Goal: Task Accomplishment & Management: Use online tool/utility

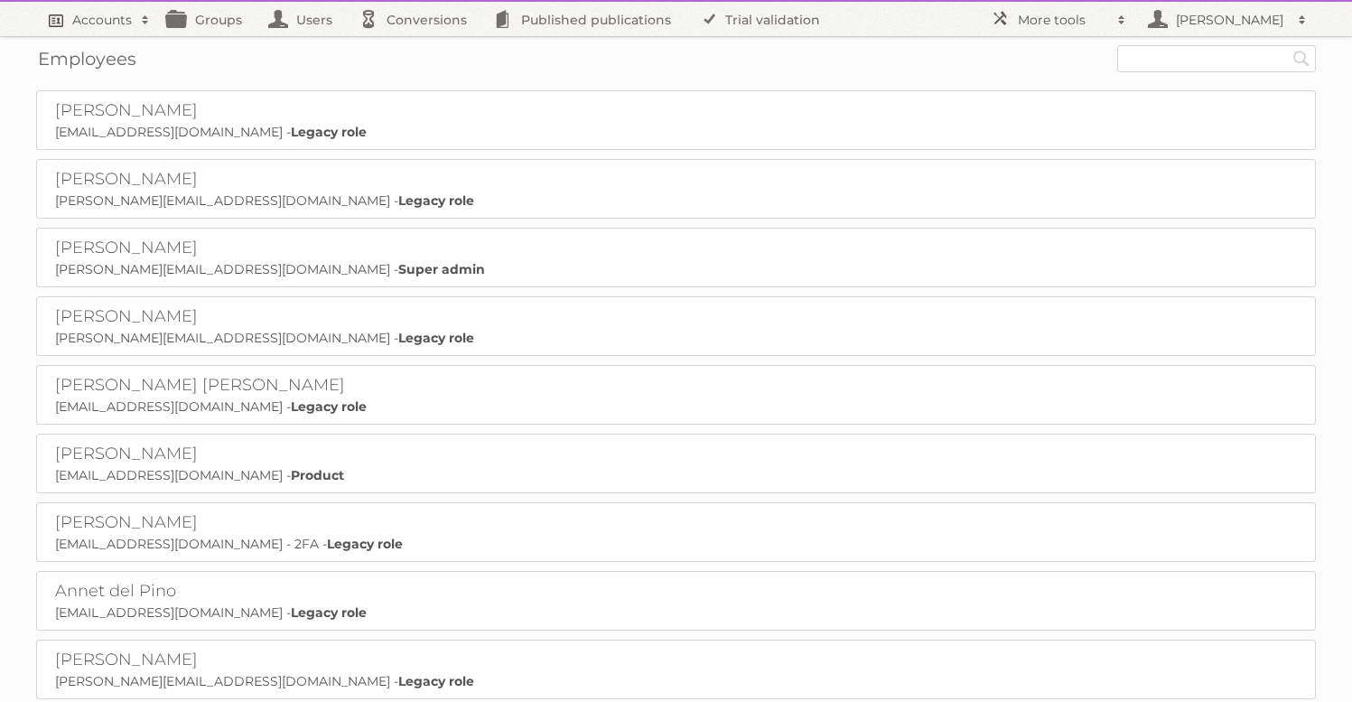
click at [111, 20] on h2 "Accounts" at bounding box center [102, 20] width 60 height 18
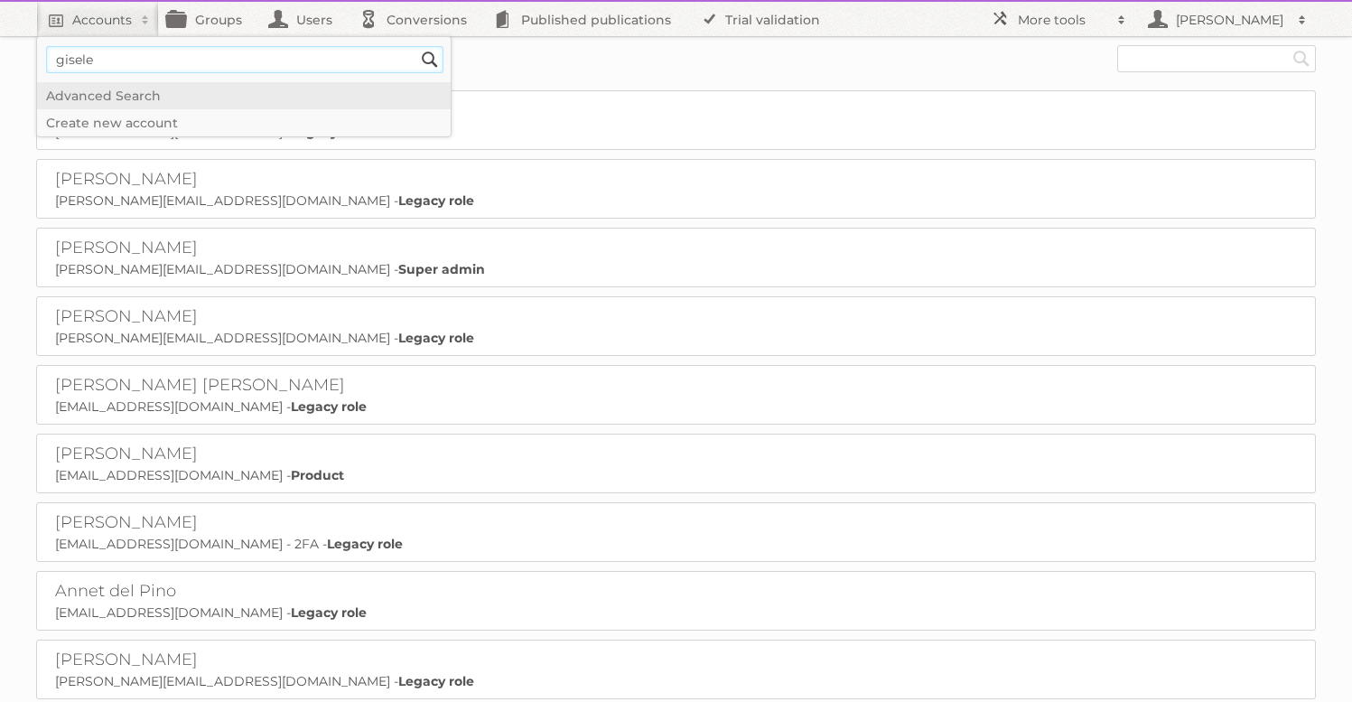
type input"] "gisele"
click at [416, 46] on input "Search" at bounding box center [429, 59] width 27 height 27
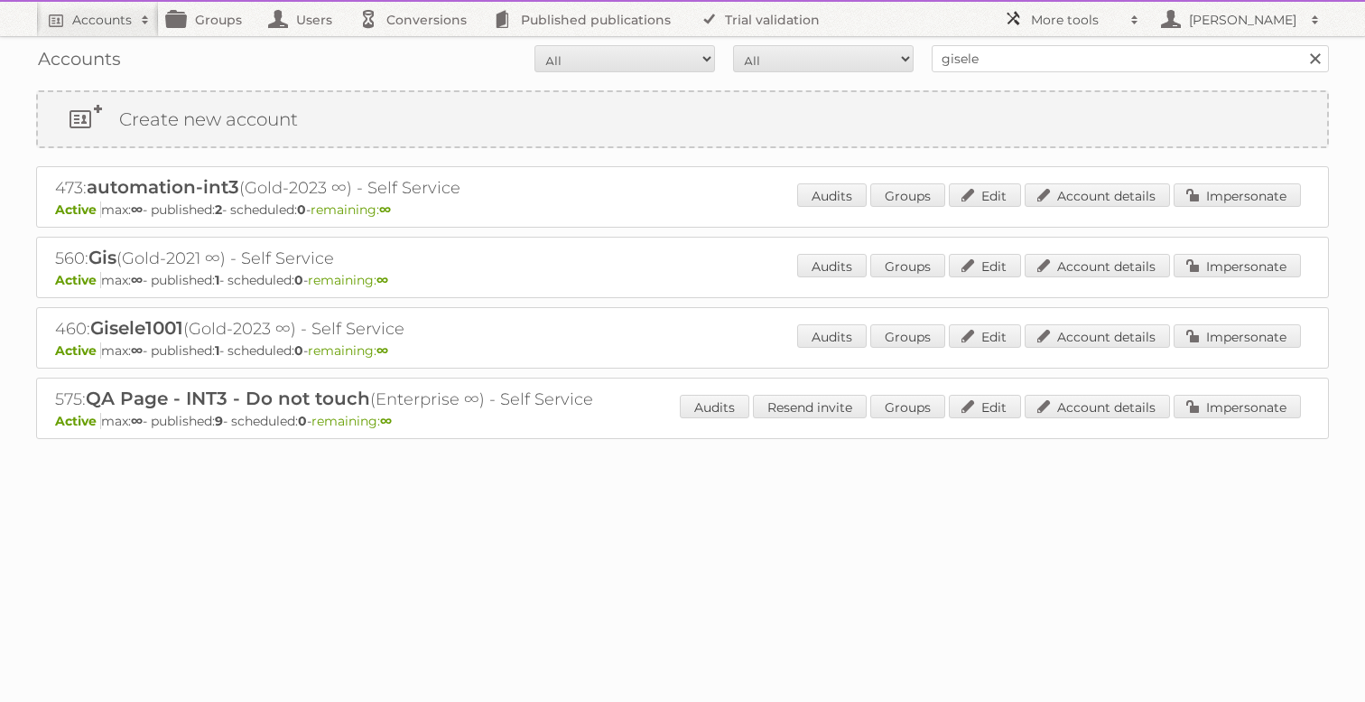
click at [1052, 11] on h2 "More tools" at bounding box center [1076, 20] width 90 height 18
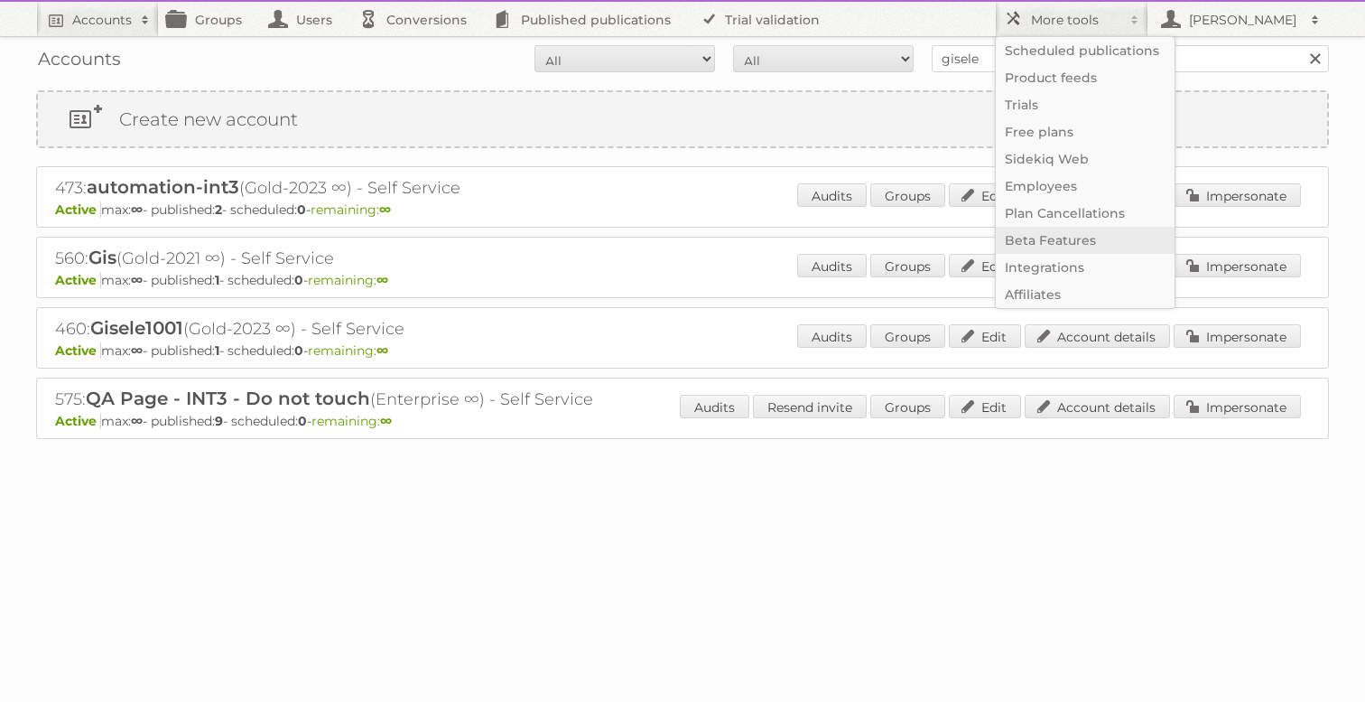
click at [1073, 236] on link "Beta Features" at bounding box center [1085, 240] width 179 height 27
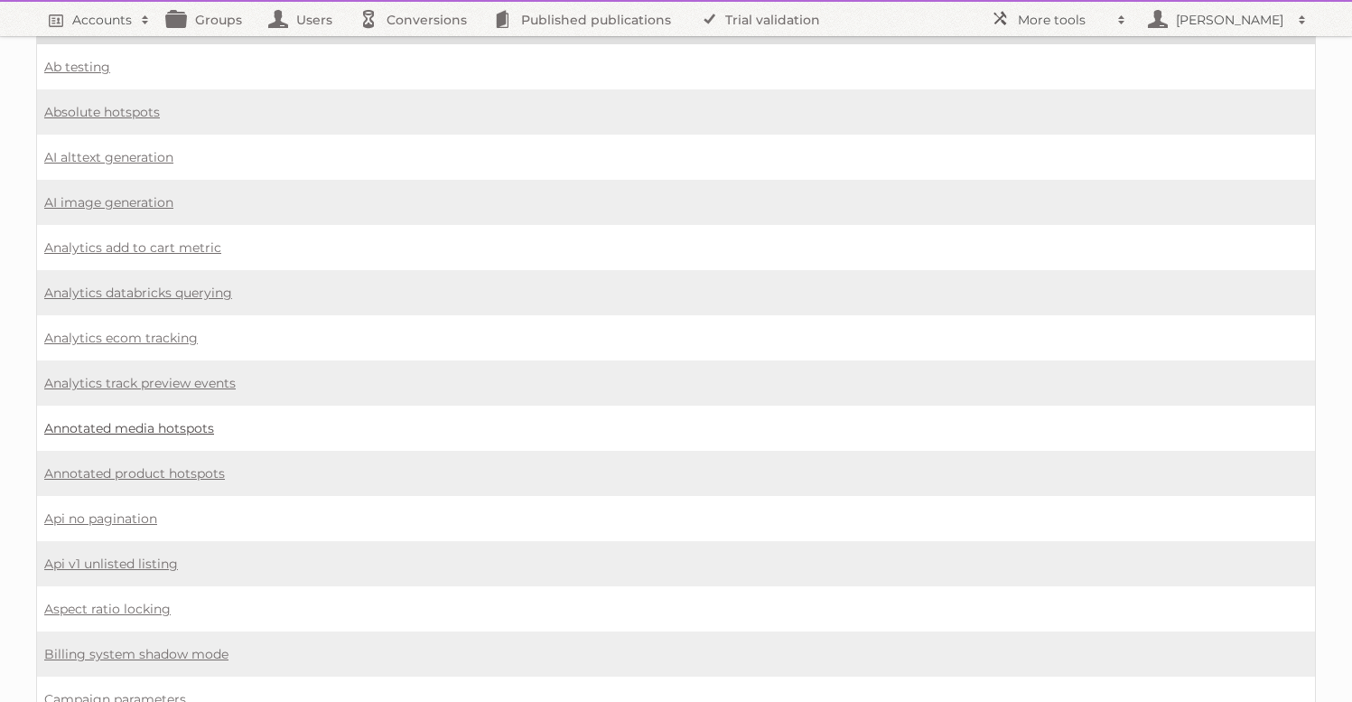
scroll to position [96, 0]
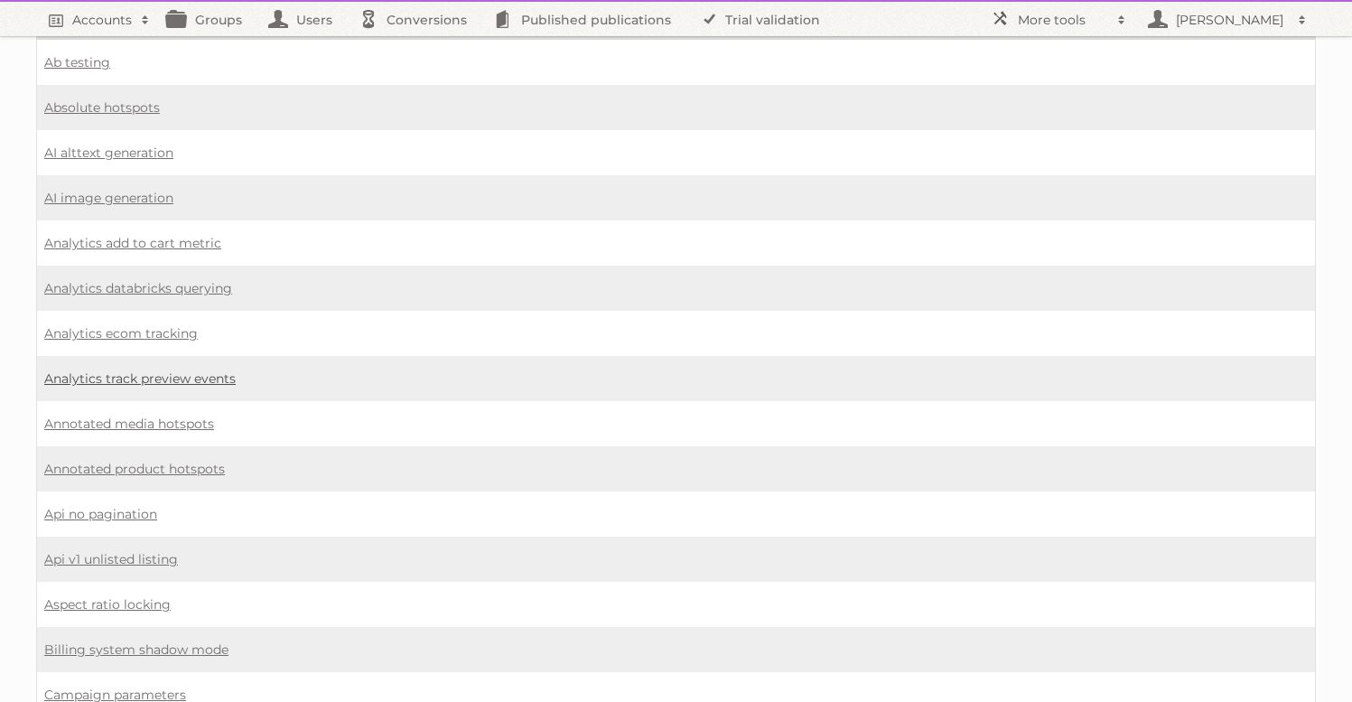
click at [168, 372] on link "Analytics track preview events" at bounding box center [139, 378] width 191 height 16
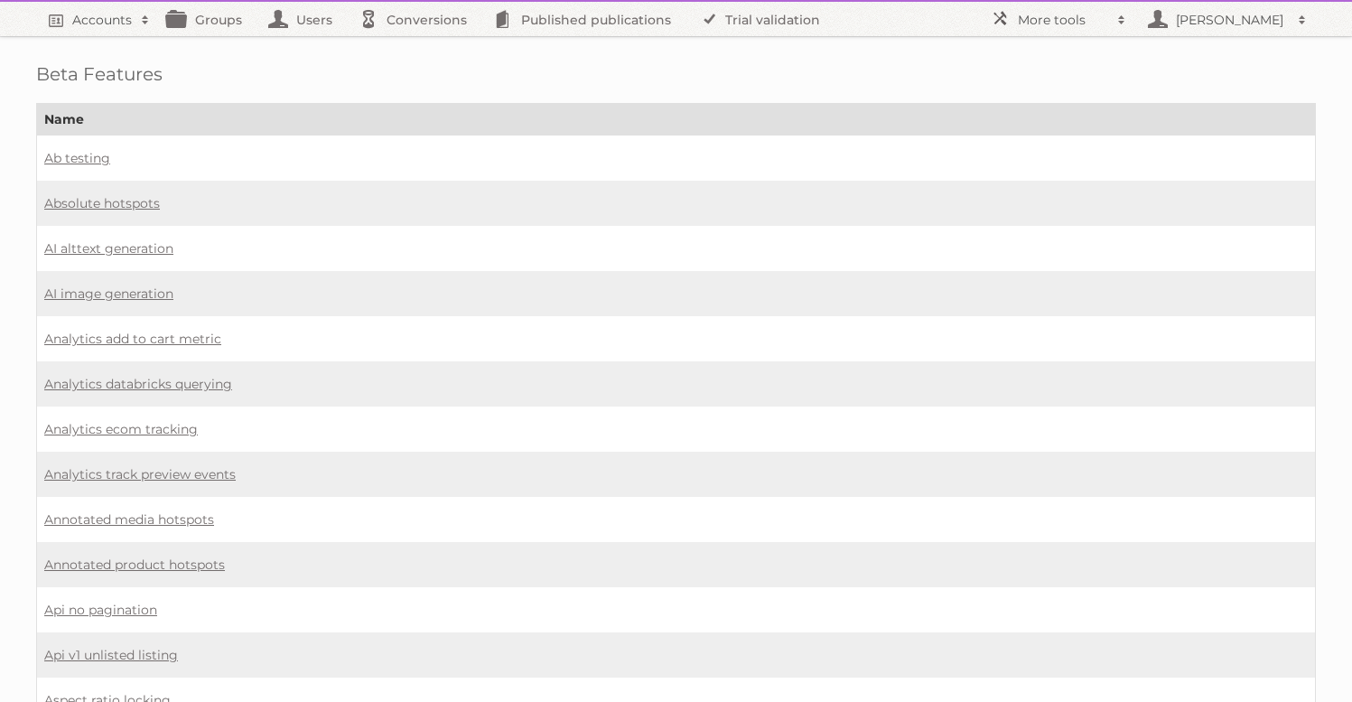
scroll to position [96, 0]
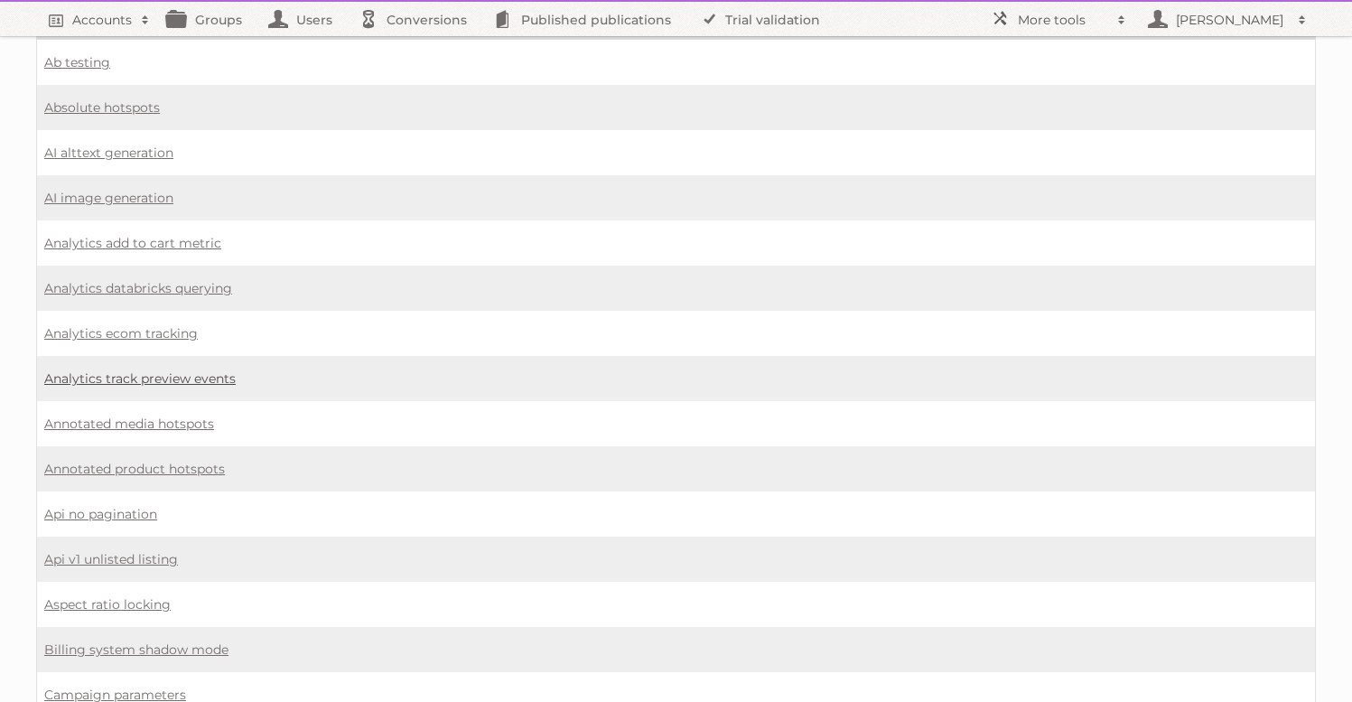
click at [180, 370] on link "Analytics track preview events" at bounding box center [139, 378] width 191 height 16
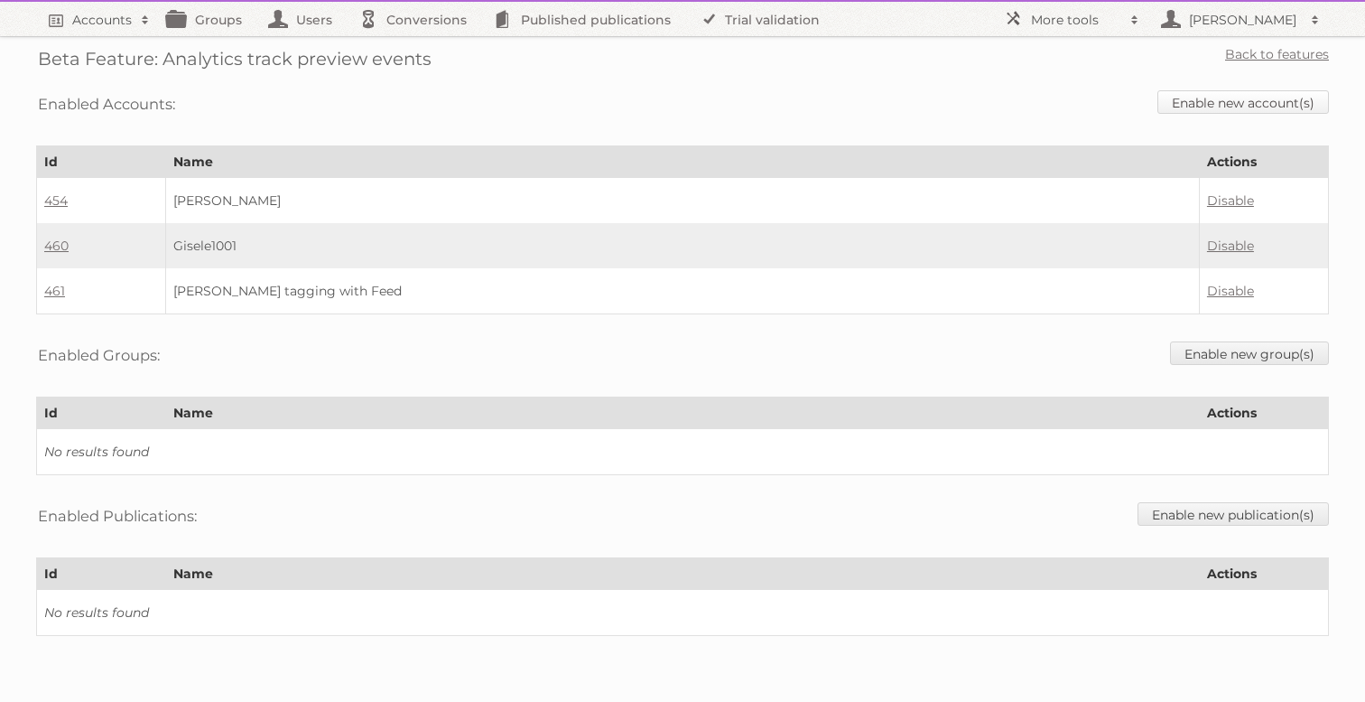
drag, startPoint x: 1232, startPoint y: 96, endPoint x: 1204, endPoint y: 100, distance: 28.4
click at [1232, 96] on link "Enable new account(s)" at bounding box center [1244, 101] width 172 height 23
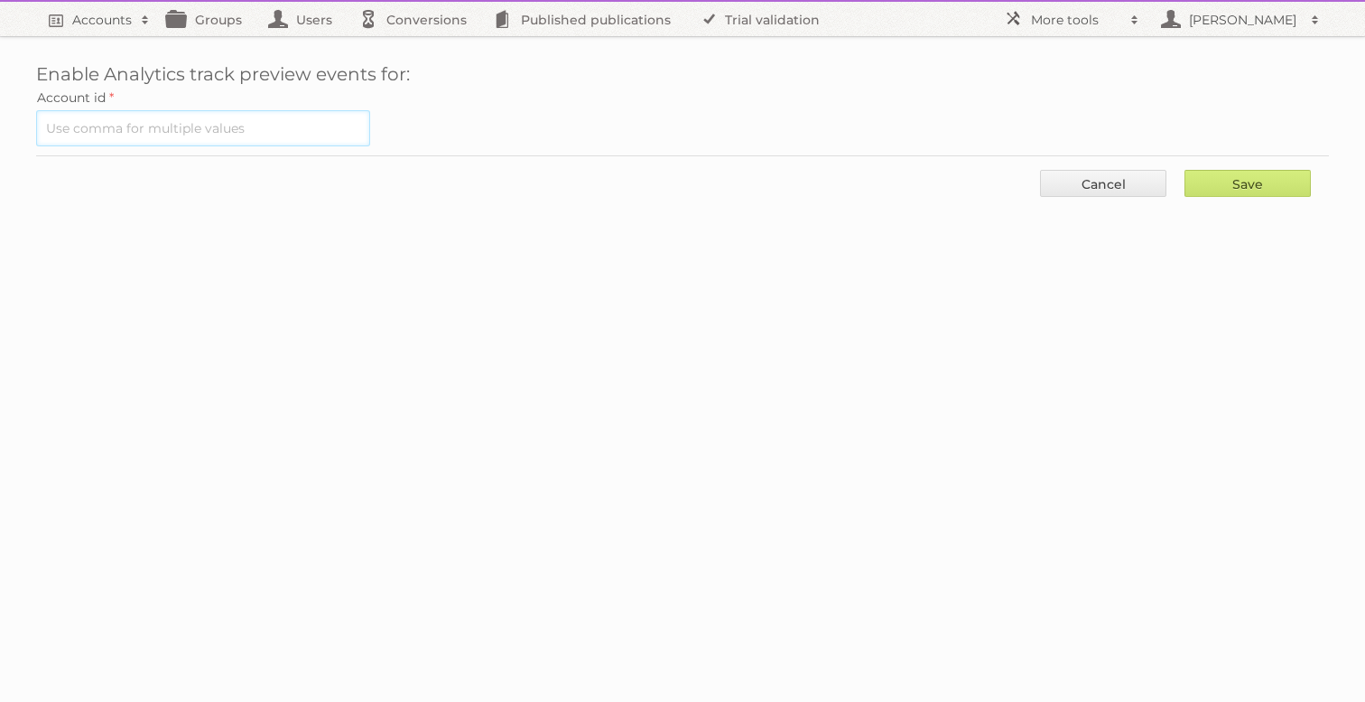
click at [113, 134] on input "text" at bounding box center [203, 128] width 334 height 36
type input "575"
click at [1238, 182] on input "Save" at bounding box center [1248, 183] width 126 height 27
type input "..."
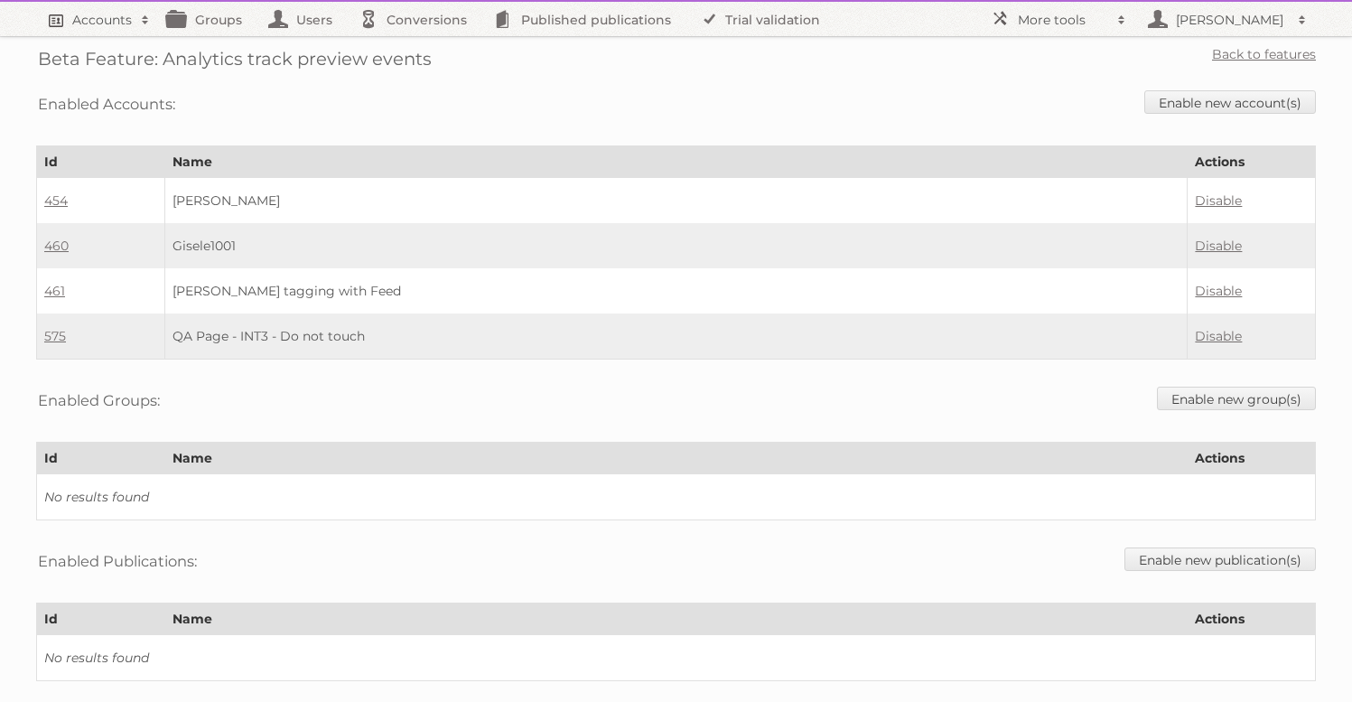
click at [88, 21] on h2 "Accounts" at bounding box center [102, 20] width 60 height 18
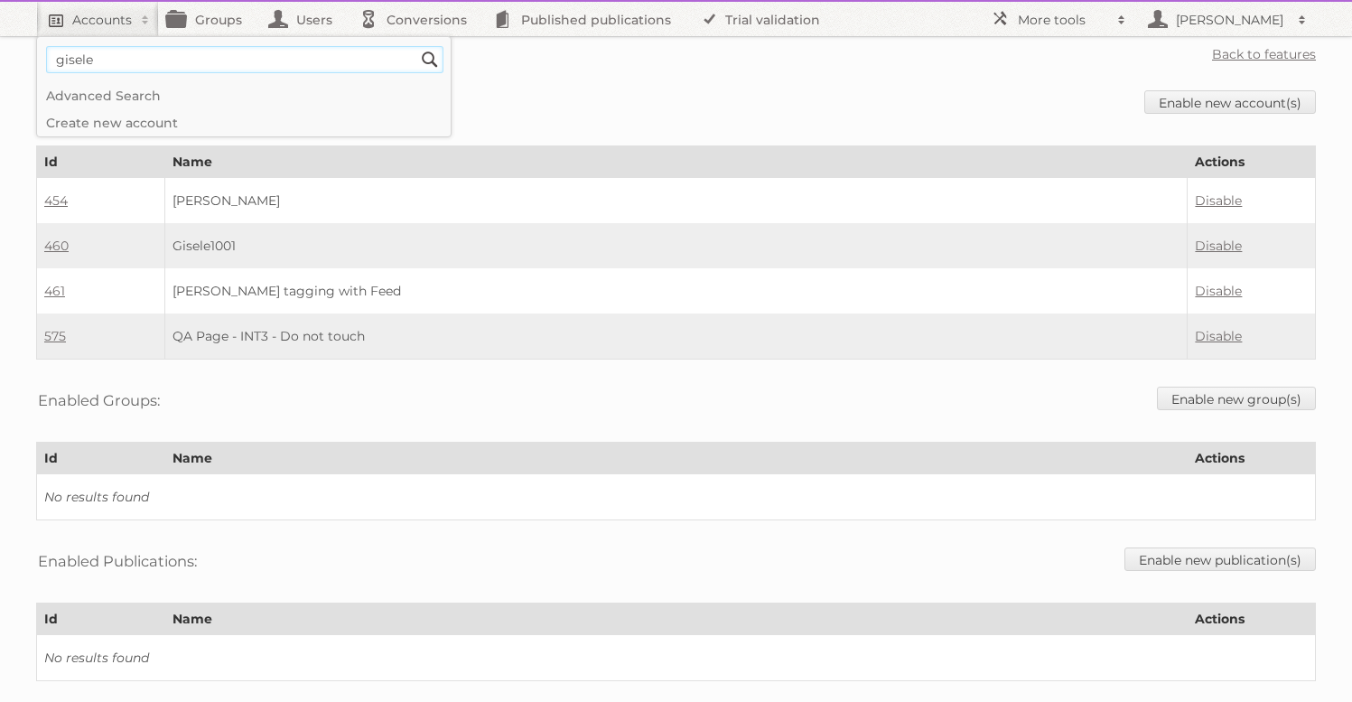
type input"] "gisele"
click at [416, 46] on input "Search" at bounding box center [429, 59] width 27 height 27
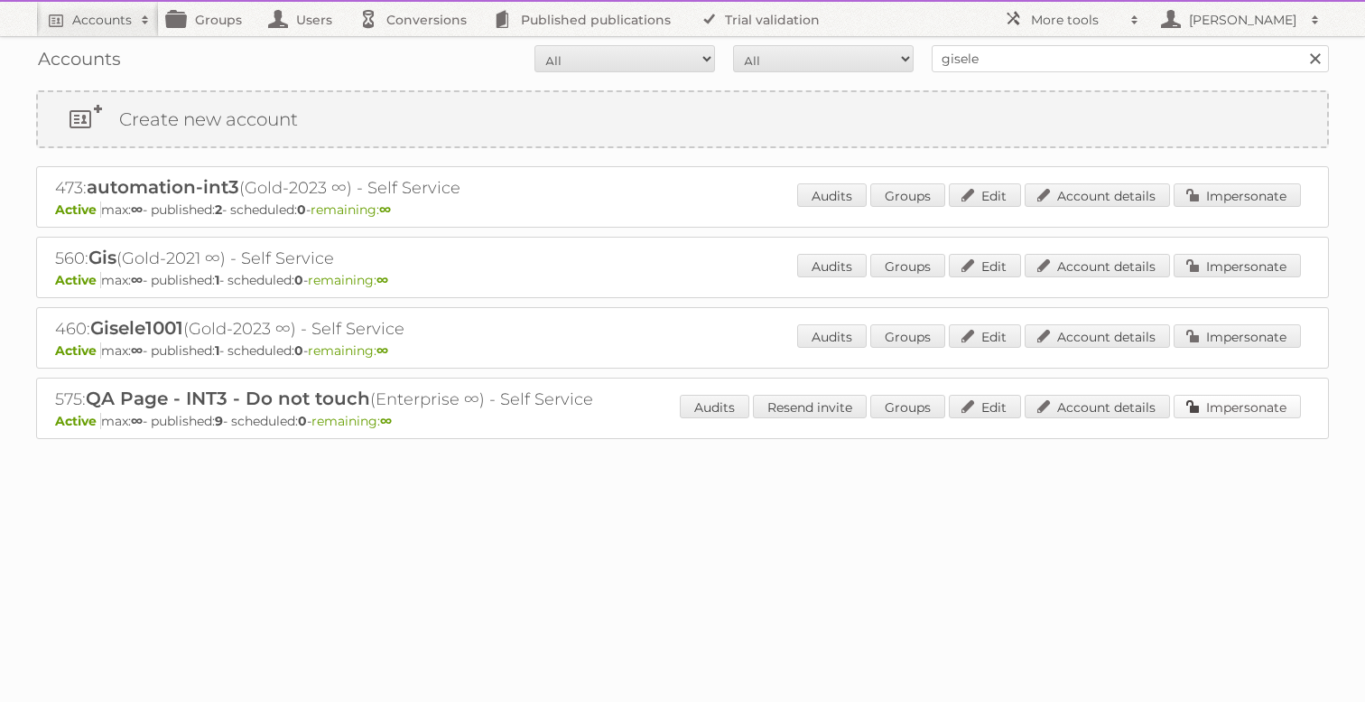
click at [1211, 409] on link "Impersonate" at bounding box center [1237, 406] width 127 height 23
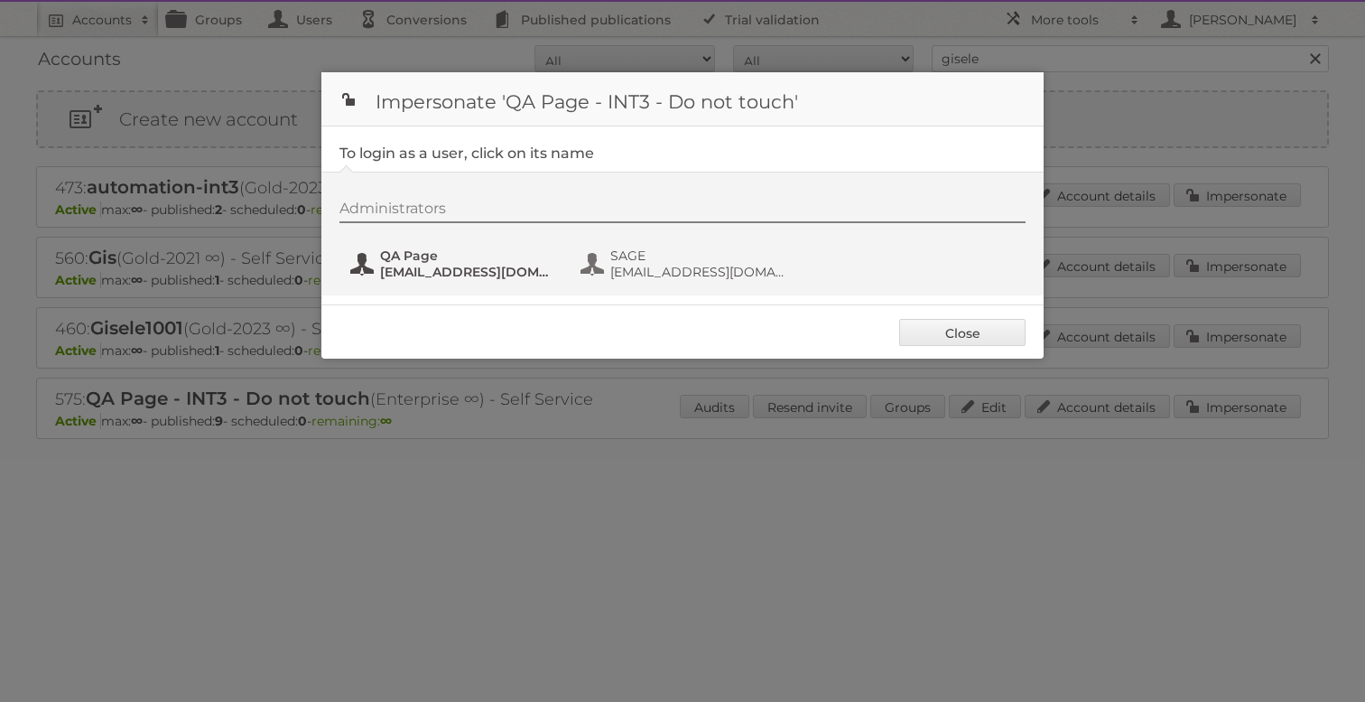
click at [397, 270] on span "[EMAIL_ADDRESS][DOMAIN_NAME]" at bounding box center [467, 272] width 175 height 16
